Goal: Task Accomplishment & Management: Use online tool/utility

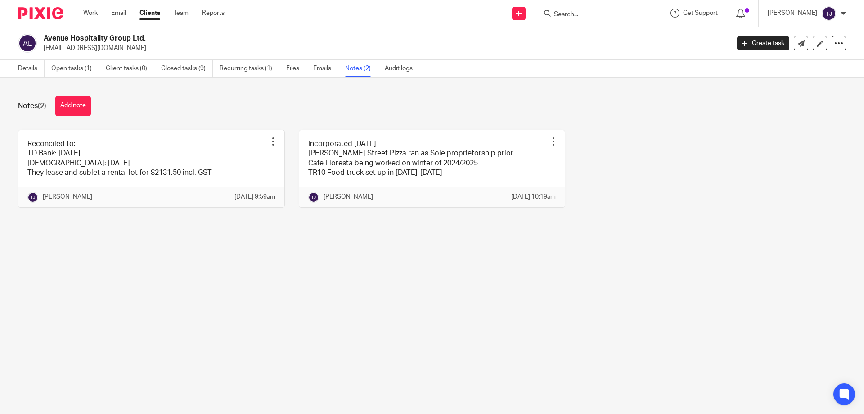
click at [45, 14] on img at bounding box center [40, 13] width 45 height 12
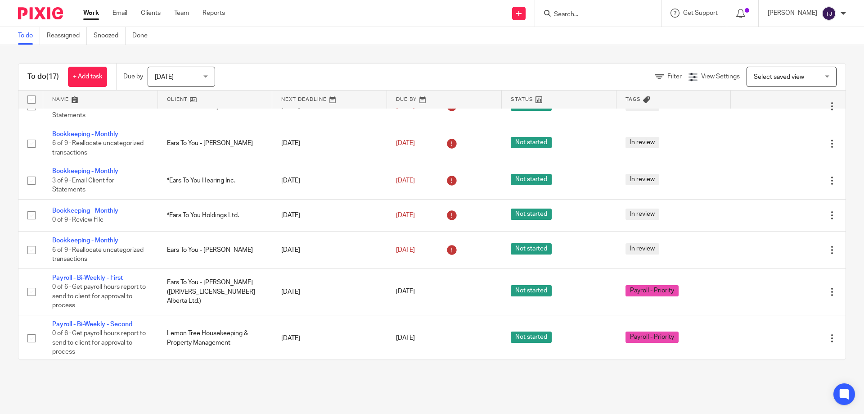
scroll to position [393, 0]
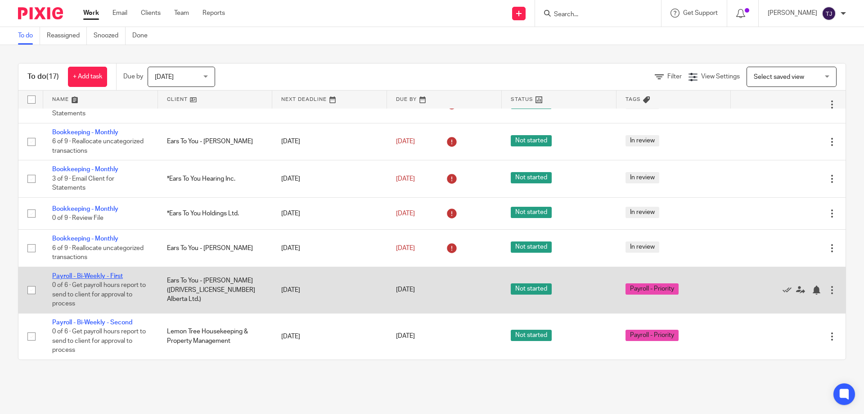
click at [66, 274] on link "Payroll - Bi-Weekly - First" at bounding box center [87, 276] width 71 height 6
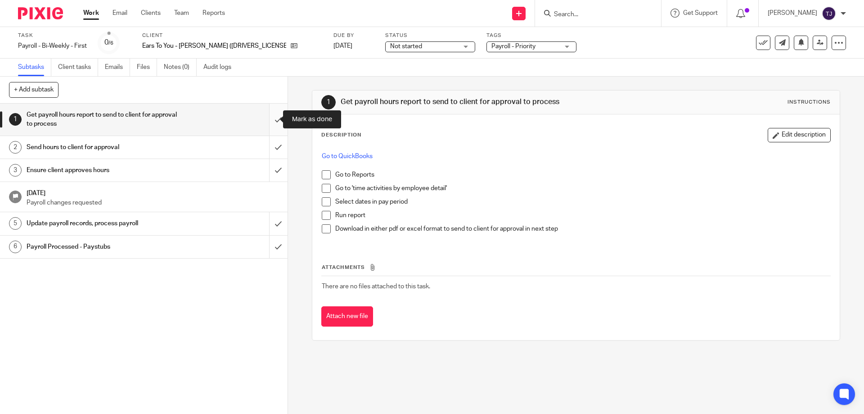
click at [267, 115] on input "submit" at bounding box center [144, 120] width 288 height 32
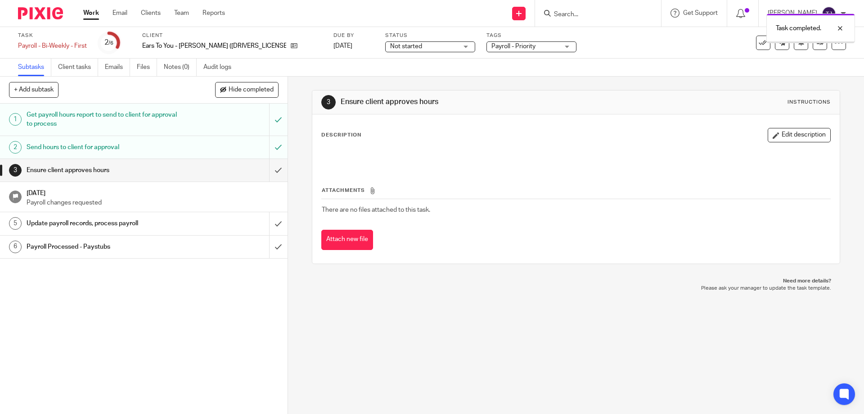
click at [265, 169] on input "submit" at bounding box center [144, 170] width 288 height 23
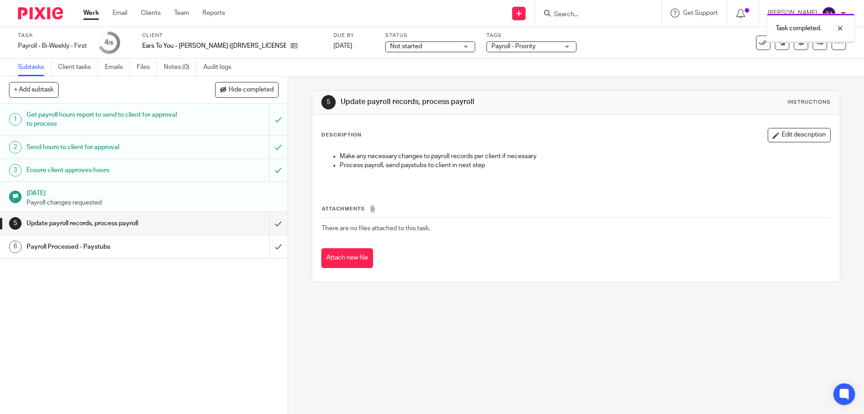
click at [266, 224] on input "submit" at bounding box center [144, 223] width 288 height 23
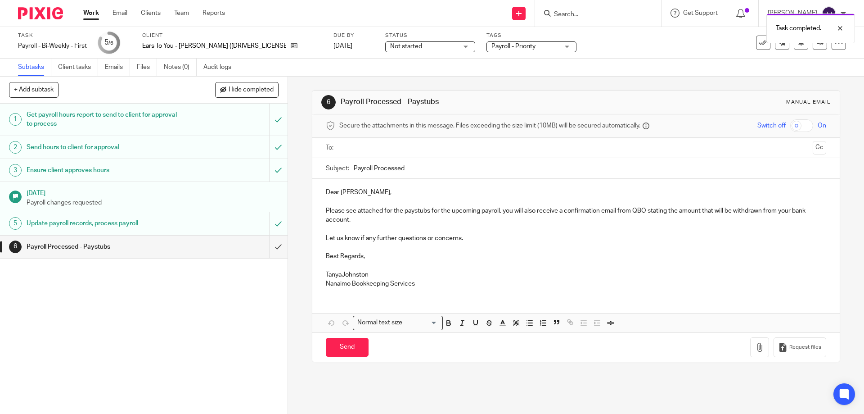
click at [355, 148] on input "text" at bounding box center [575, 148] width 466 height 10
click at [813, 148] on button "Cc" at bounding box center [820, 149] width 14 height 14
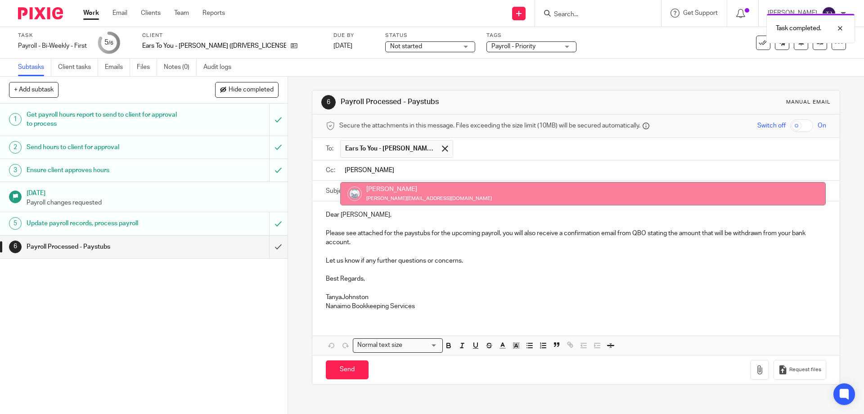
type input "kim"
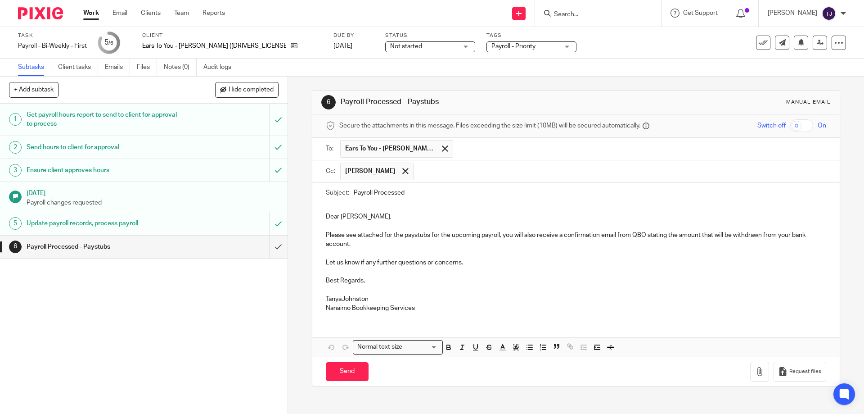
click at [326, 288] on p at bounding box center [576, 289] width 500 height 9
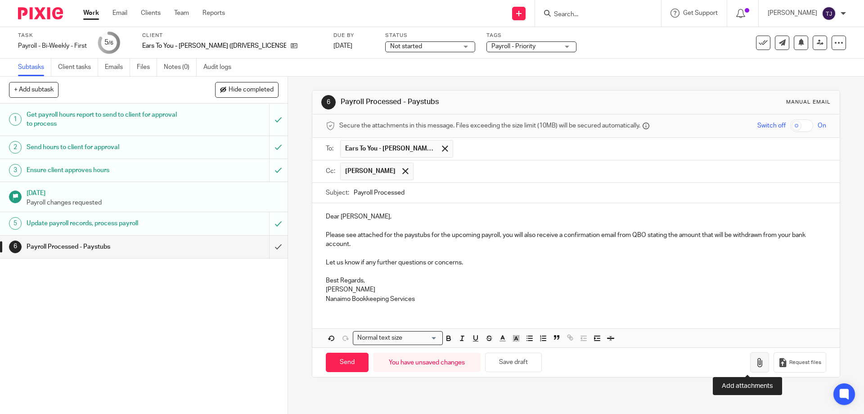
click at [755, 363] on icon "button" at bounding box center [759, 362] width 9 height 9
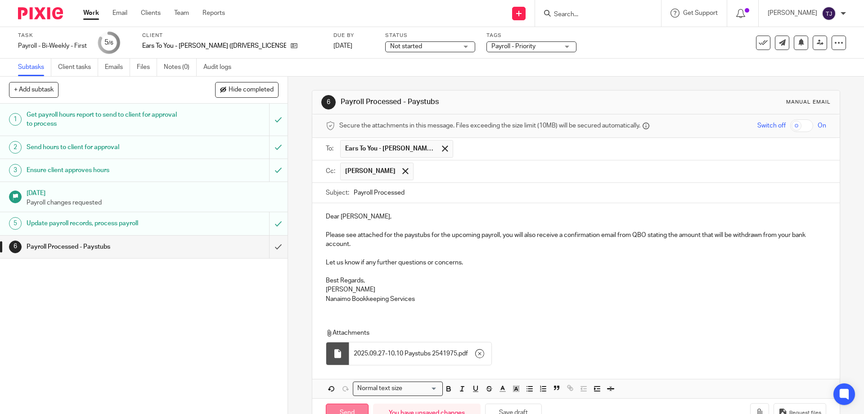
click at [339, 407] on input "Send" at bounding box center [347, 412] width 43 height 19
type input "Sent"
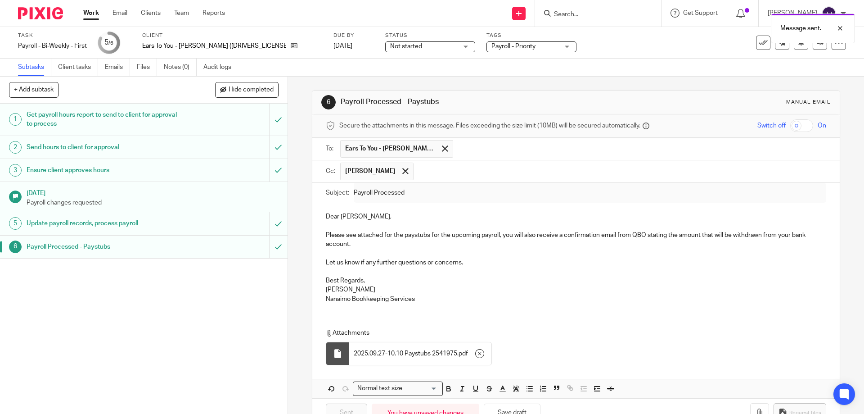
click at [27, 16] on img at bounding box center [40, 13] width 45 height 12
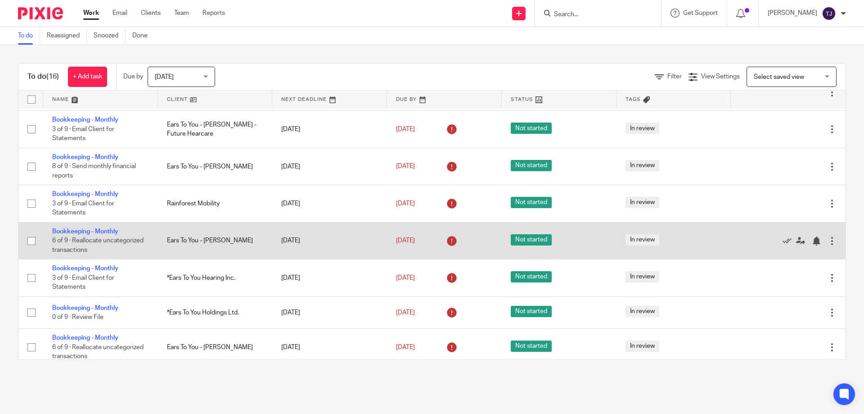
scroll to position [347, 0]
